Goal: Transaction & Acquisition: Purchase product/service

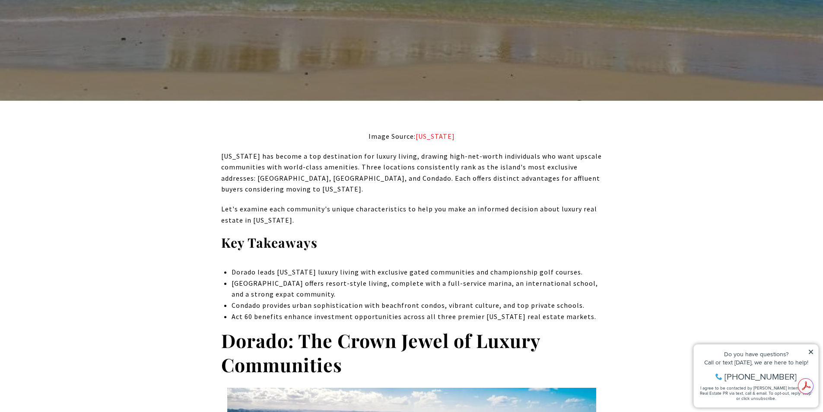
scroll to position [259, 0]
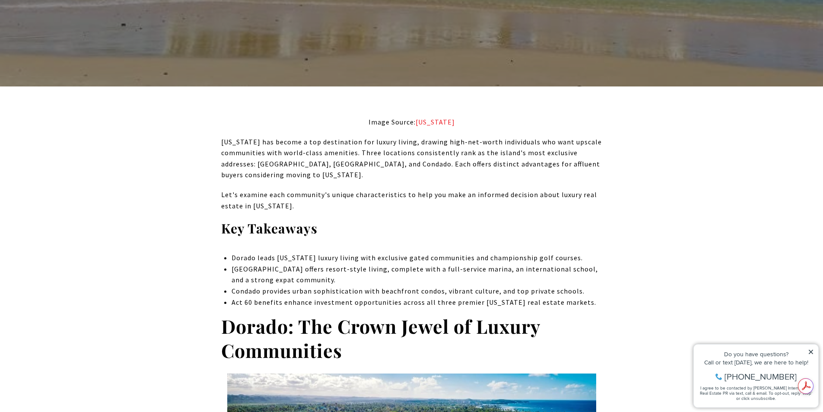
click at [812, 353] on icon at bounding box center [811, 352] width 4 height 4
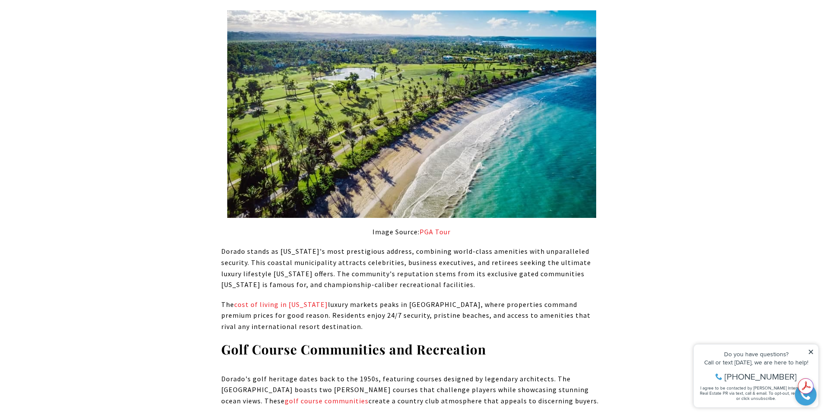
scroll to position [648, 0]
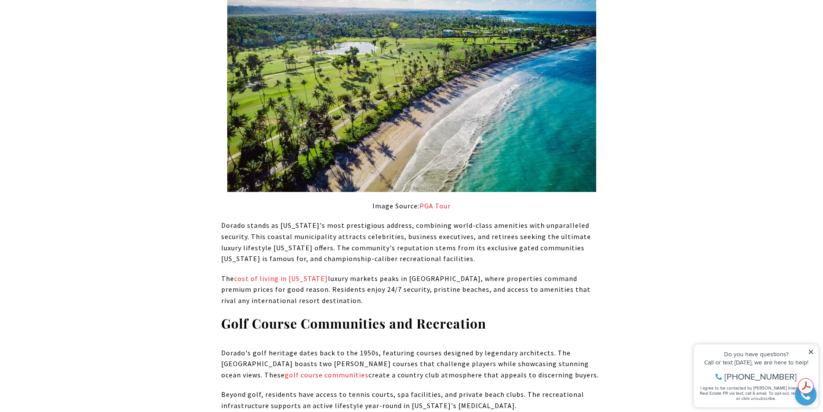
click at [812, 352] on icon at bounding box center [811, 352] width 6 height 6
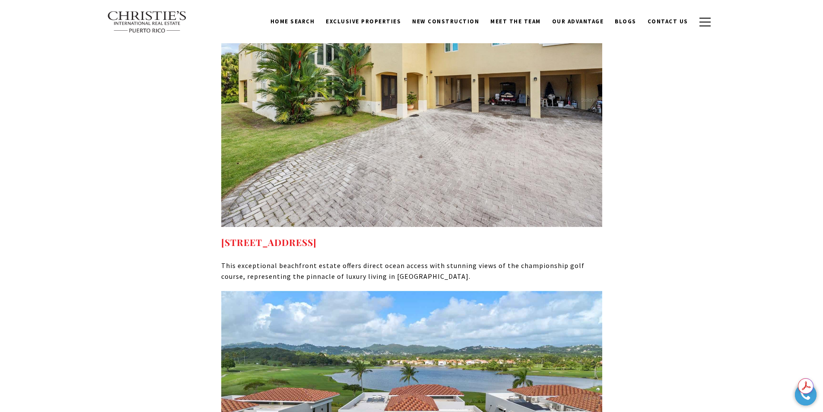
scroll to position [4451, 0]
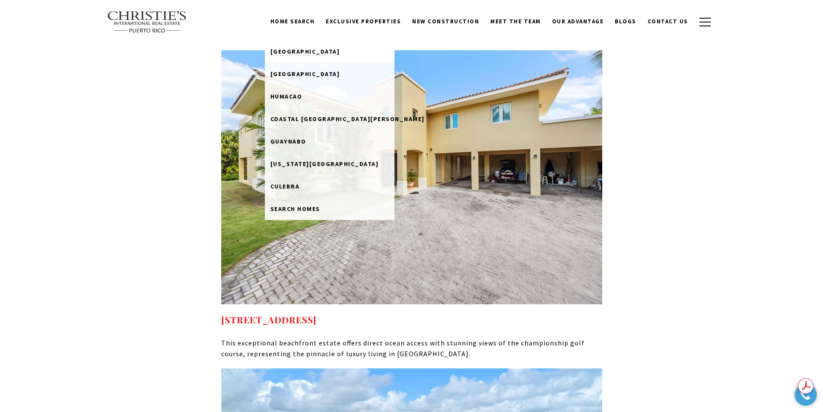
click at [312, 49] on span "[GEOGRAPHIC_DATA]" at bounding box center [306, 52] width 70 height 8
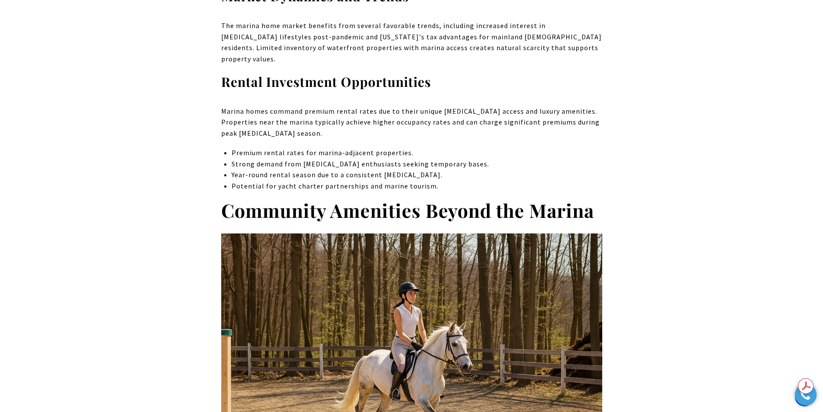
scroll to position [2939, 0]
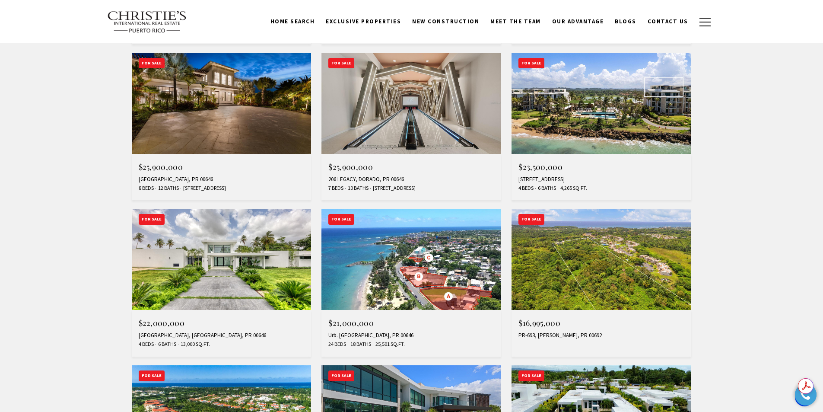
scroll to position [346, 0]
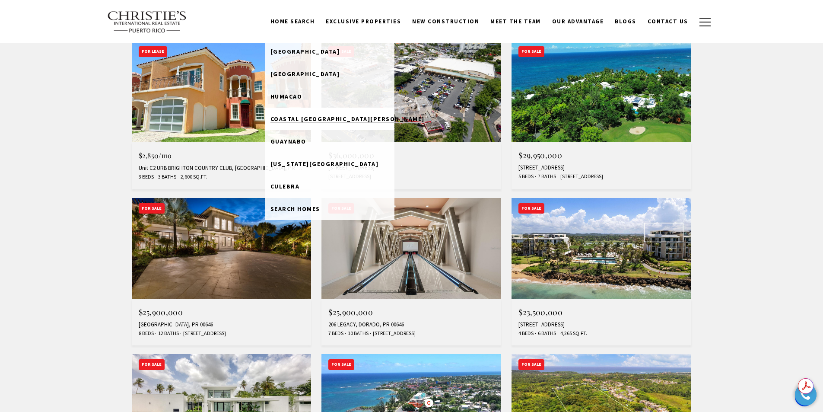
click at [320, 118] on span "Coastal [GEOGRAPHIC_DATA][PERSON_NAME]" at bounding box center [348, 119] width 154 height 8
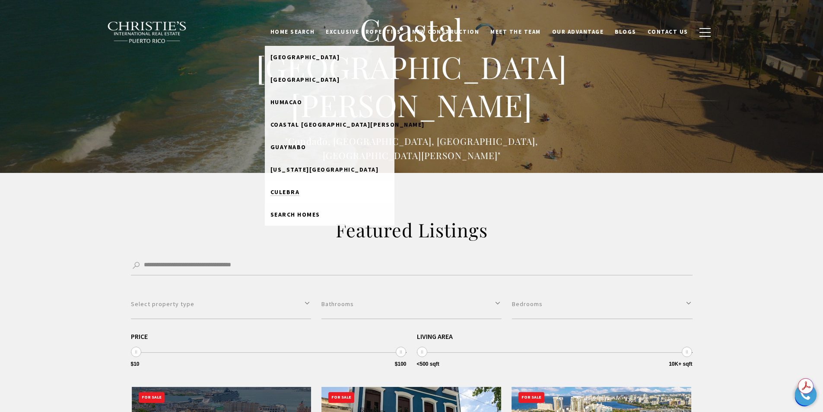
click at [300, 189] on span "Culebra" at bounding box center [285, 192] width 29 height 8
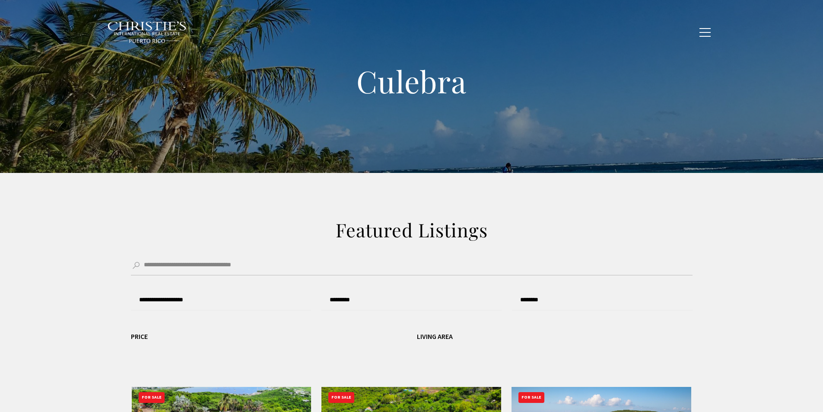
type input "**********"
type input "*********"
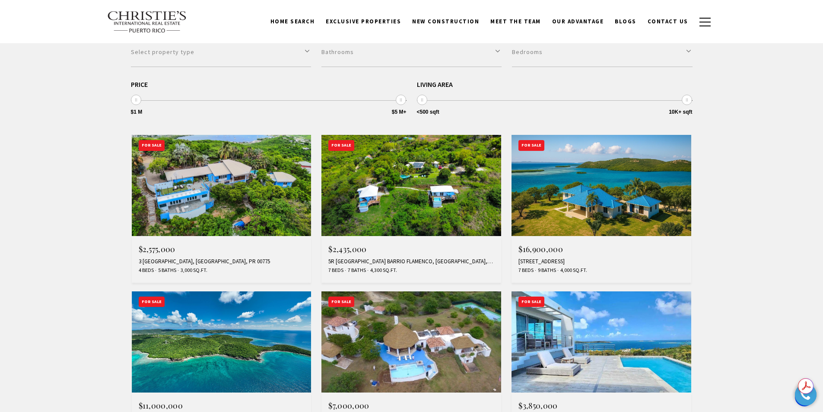
scroll to position [130, 0]
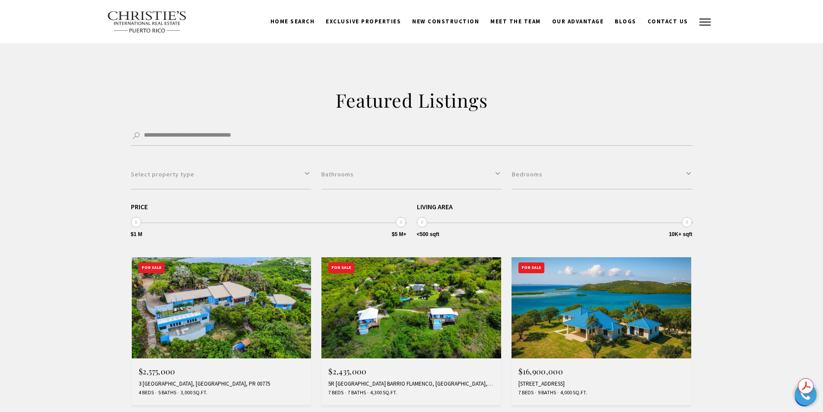
click at [710, 22] on span "button" at bounding box center [705, 22] width 11 height 1
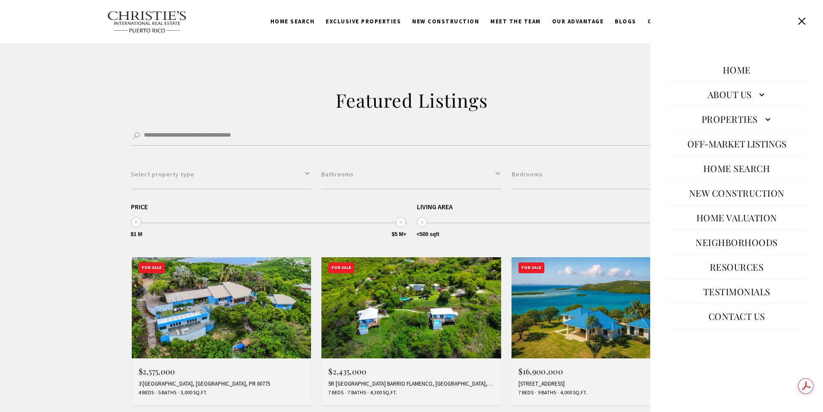
click at [727, 245] on link "Neighborhoods" at bounding box center [736, 242] width 91 height 21
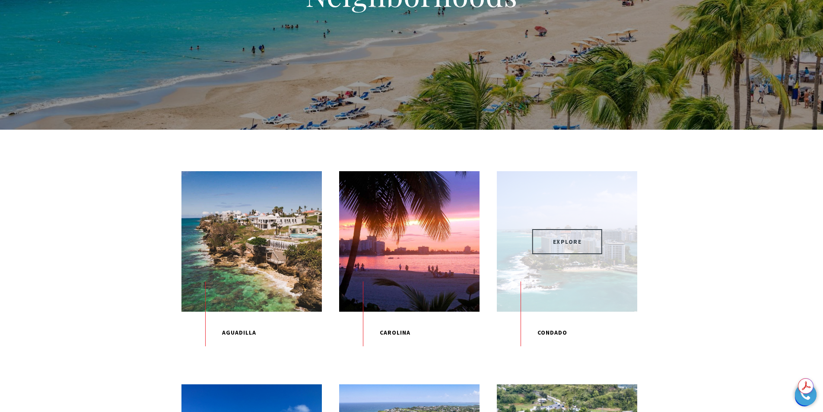
click at [564, 238] on span "EXPLORE" at bounding box center [567, 241] width 70 height 25
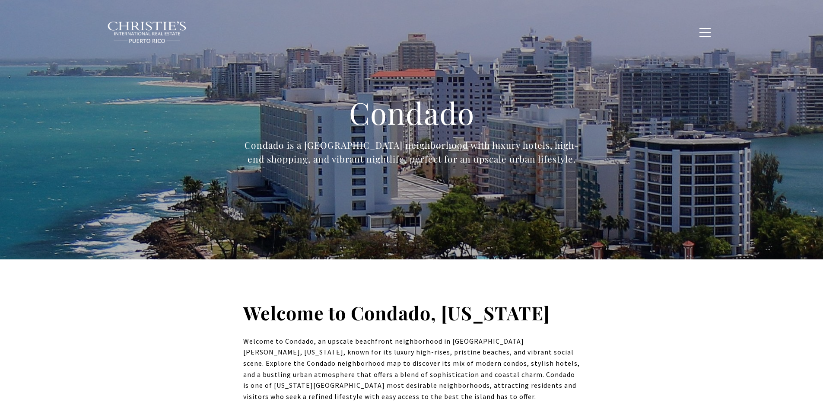
type input "**********"
type input "*********"
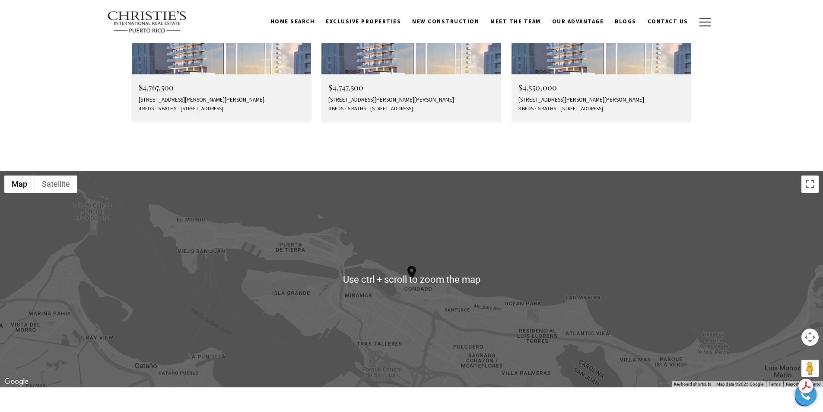
scroll to position [2852, 0]
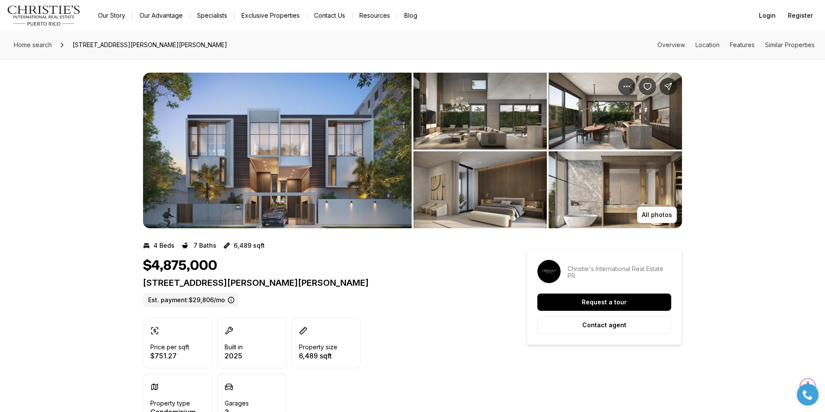
click at [294, 168] on img "View image gallery" at bounding box center [277, 151] width 269 height 156
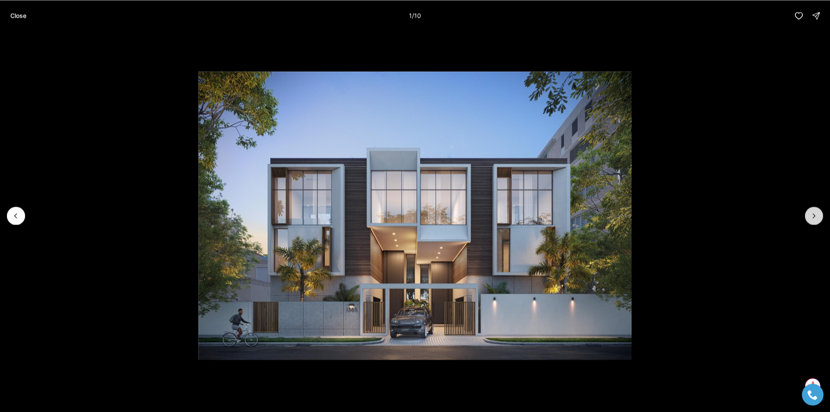
click at [817, 213] on icon "Next slide" at bounding box center [813, 215] width 9 height 9
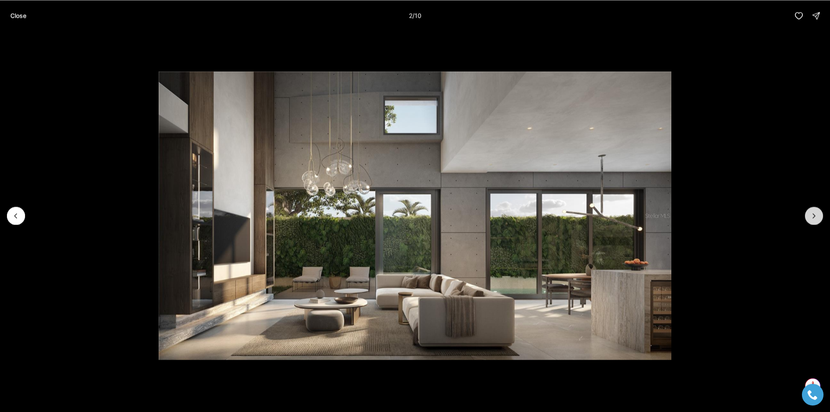
click at [817, 213] on icon "Next slide" at bounding box center [813, 215] width 9 height 9
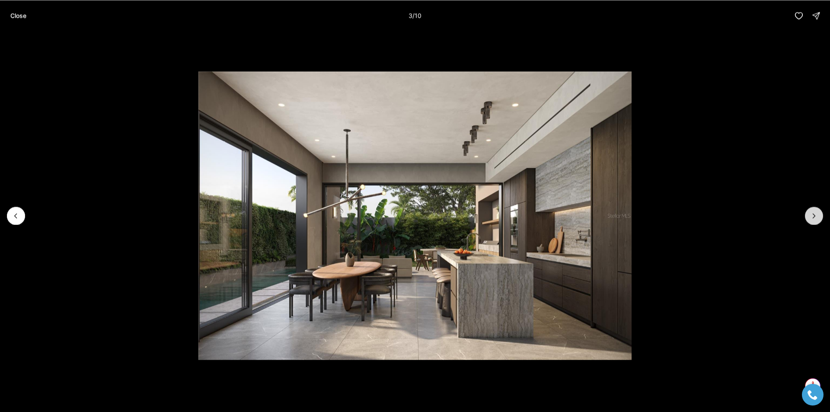
click at [817, 213] on icon "Next slide" at bounding box center [813, 215] width 9 height 9
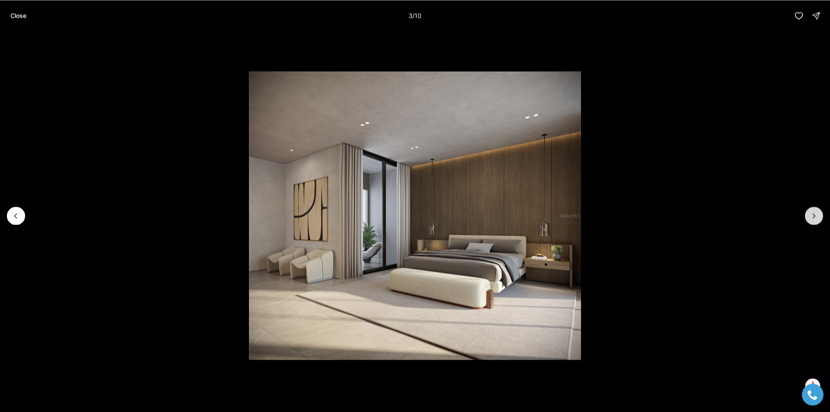
click at [817, 213] on icon "Next slide" at bounding box center [813, 215] width 9 height 9
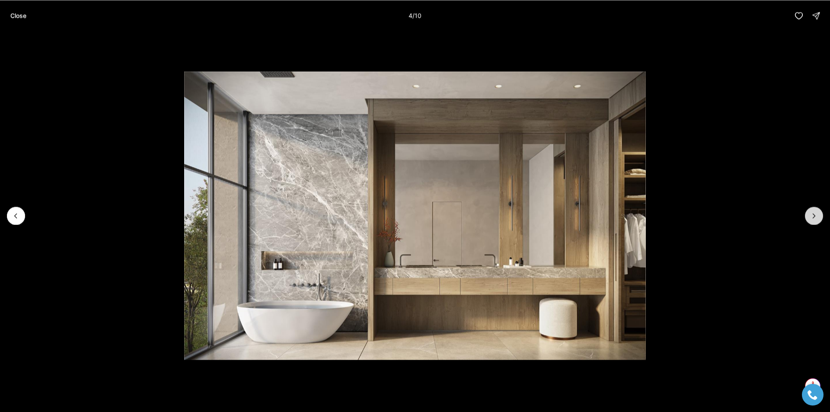
click at [817, 213] on icon "Next slide" at bounding box center [813, 215] width 9 height 9
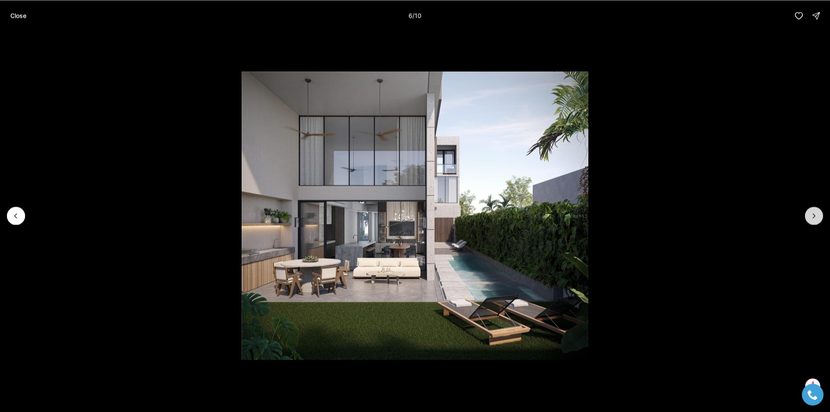
click at [817, 213] on icon "Next slide" at bounding box center [813, 215] width 9 height 9
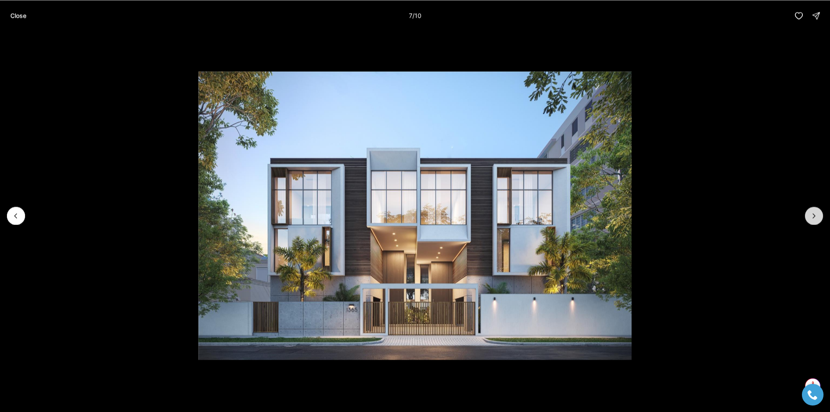
click at [817, 213] on icon "Next slide" at bounding box center [813, 215] width 9 height 9
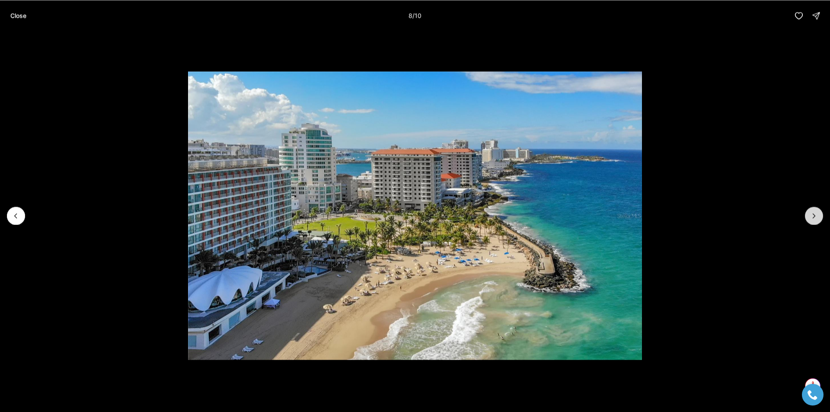
click at [817, 213] on icon "Next slide" at bounding box center [813, 215] width 9 height 9
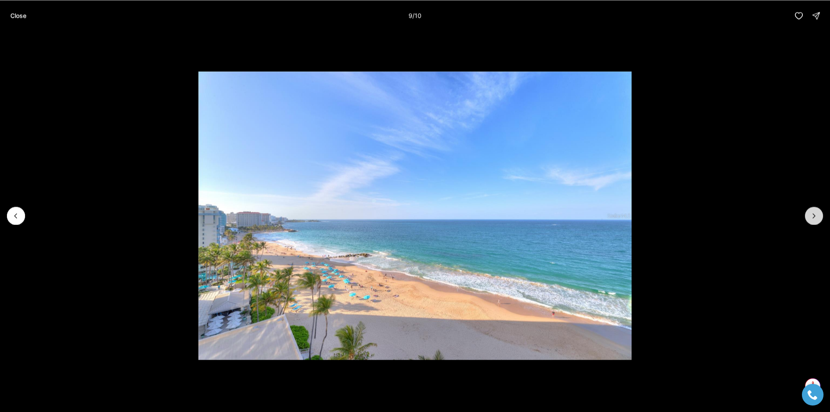
click at [817, 213] on icon "Next slide" at bounding box center [813, 215] width 9 height 9
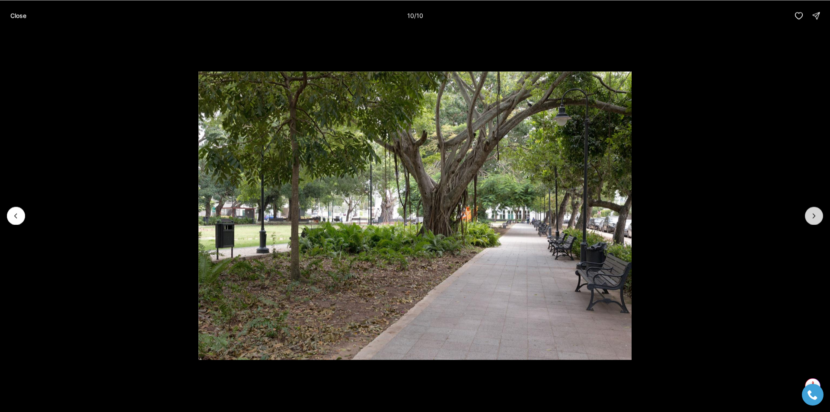
click at [817, 213] on div at bounding box center [814, 216] width 18 height 18
click at [18, 18] on p "Close" at bounding box center [18, 15] width 16 height 7
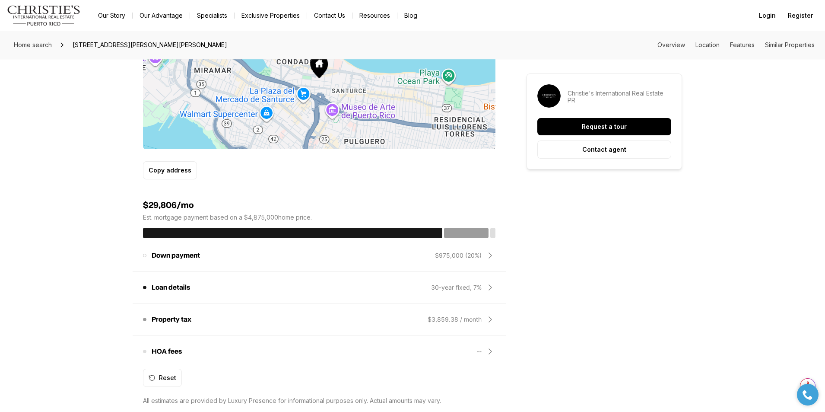
scroll to position [605, 0]
